Goal: Task Accomplishment & Management: Manage account settings

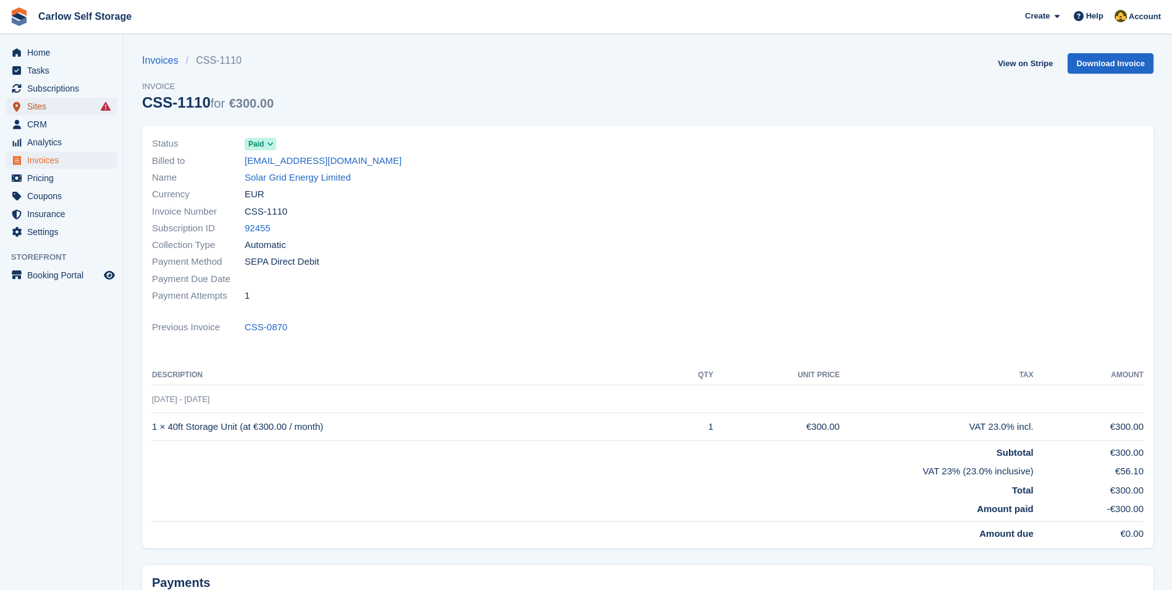
click at [45, 109] on span "Sites" at bounding box center [64, 106] width 74 height 17
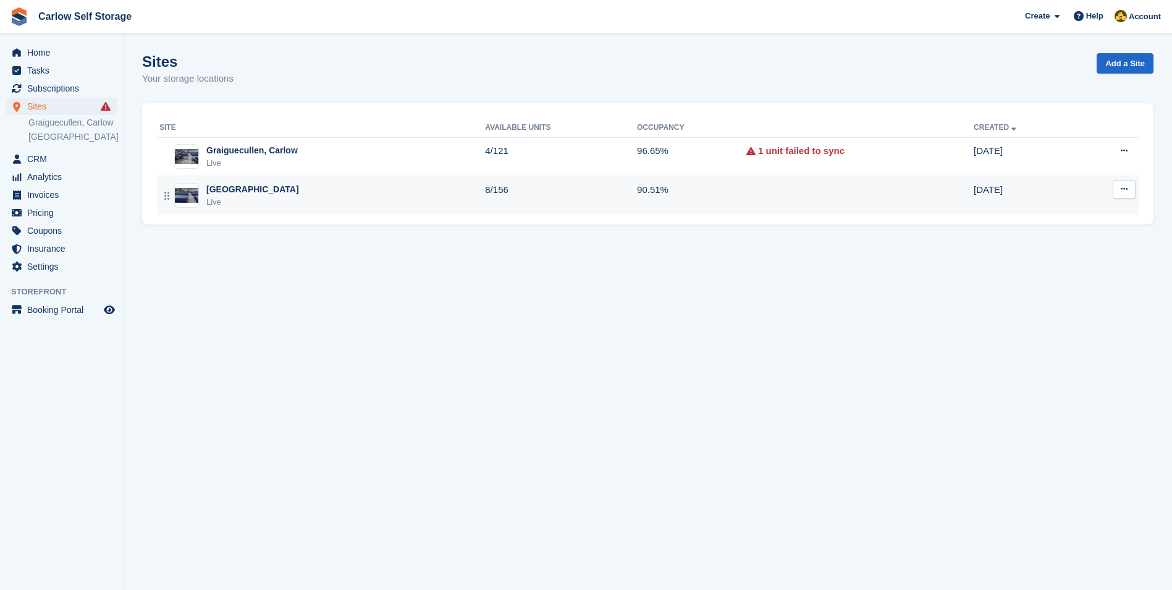
click at [308, 200] on div "Dublin Road, Carlow Live" at bounding box center [322, 195] width 326 height 25
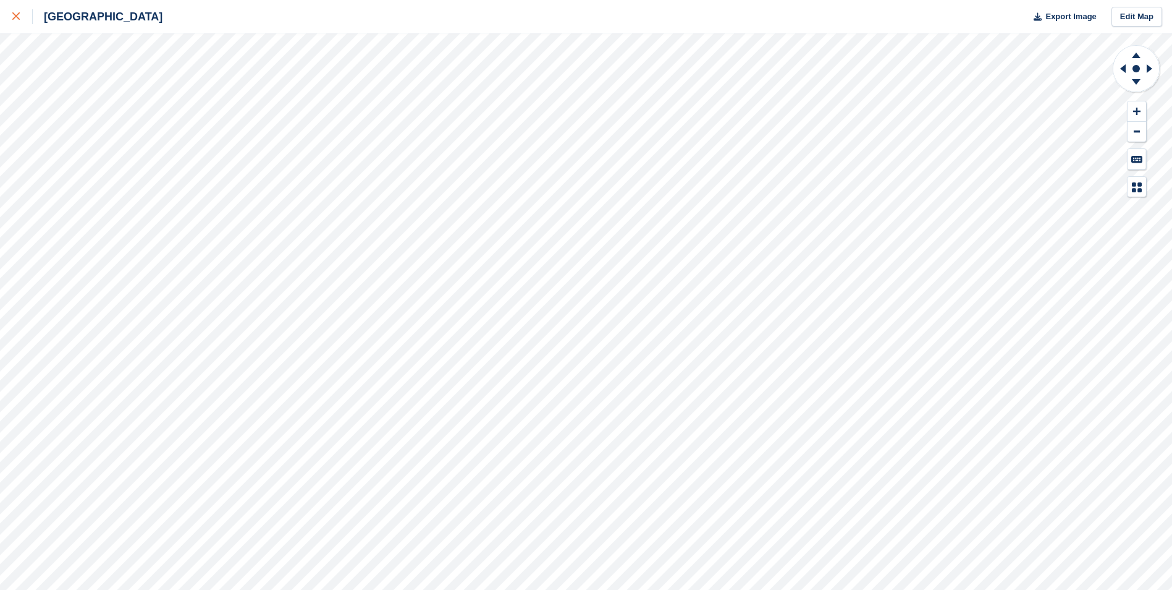
click at [18, 18] on icon at bounding box center [15, 15] width 7 height 7
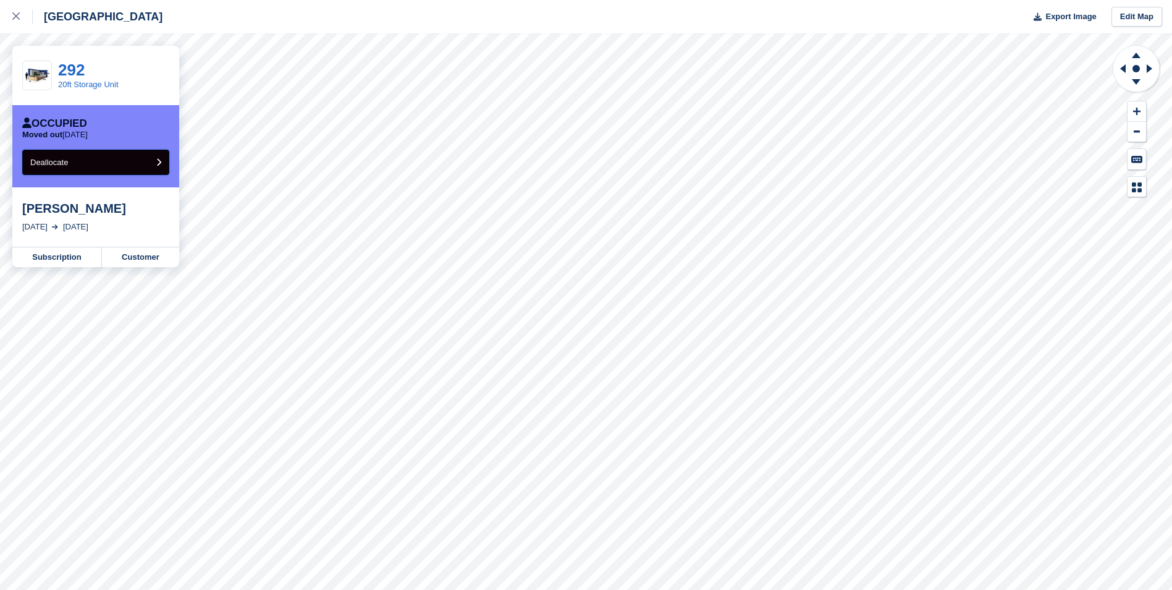
click at [140, 166] on button "Deallocate" at bounding box center [95, 162] width 147 height 25
